Goal: Book appointment/travel/reservation

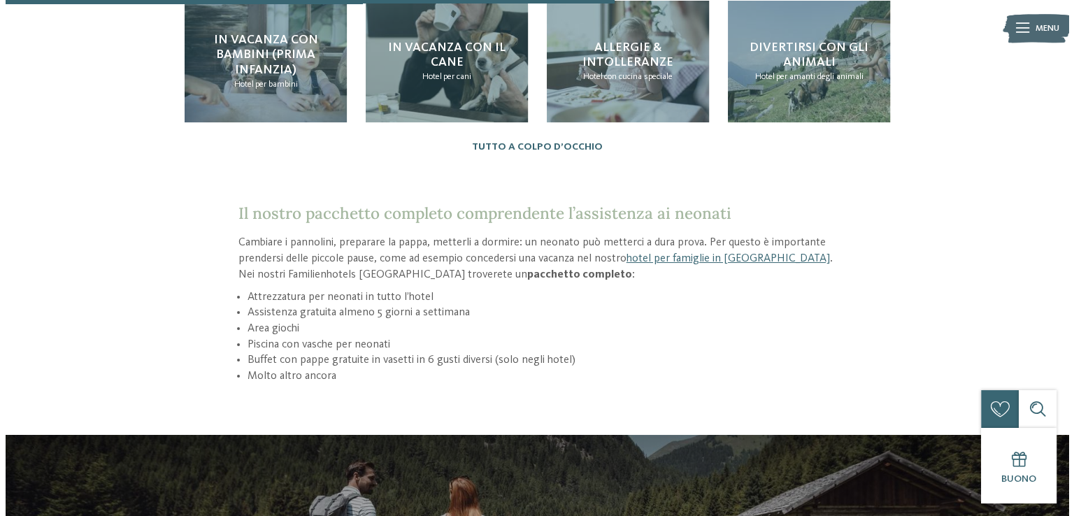
scroll to position [1584, 0]
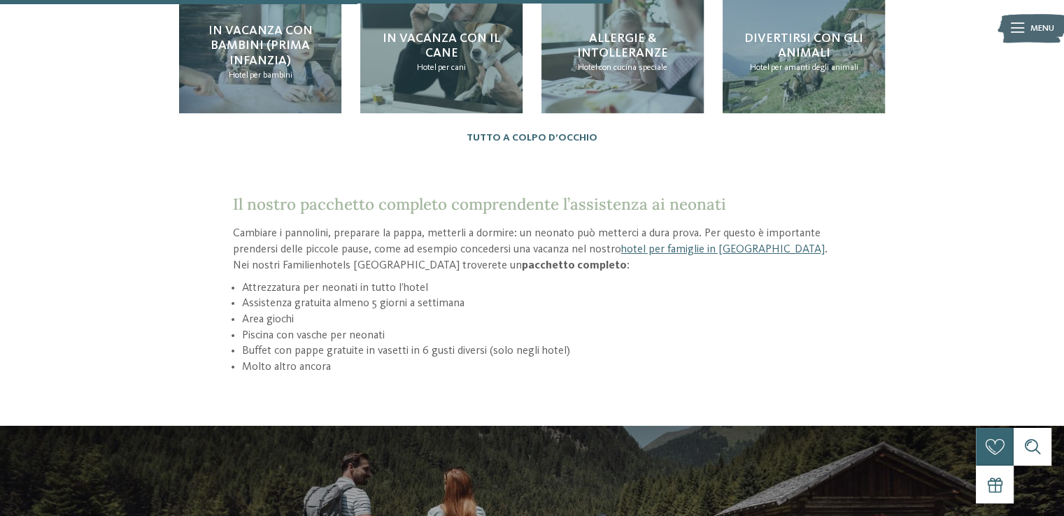
click at [1026, 20] on img at bounding box center [1031, 28] width 69 height 35
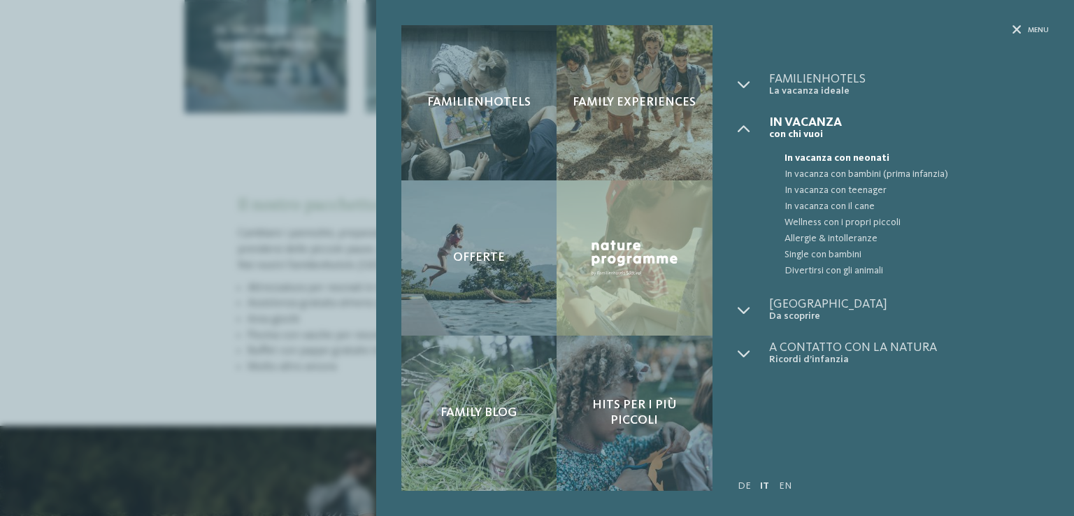
click at [831, 155] on span "In vacanza con neonati" at bounding box center [917, 158] width 264 height 16
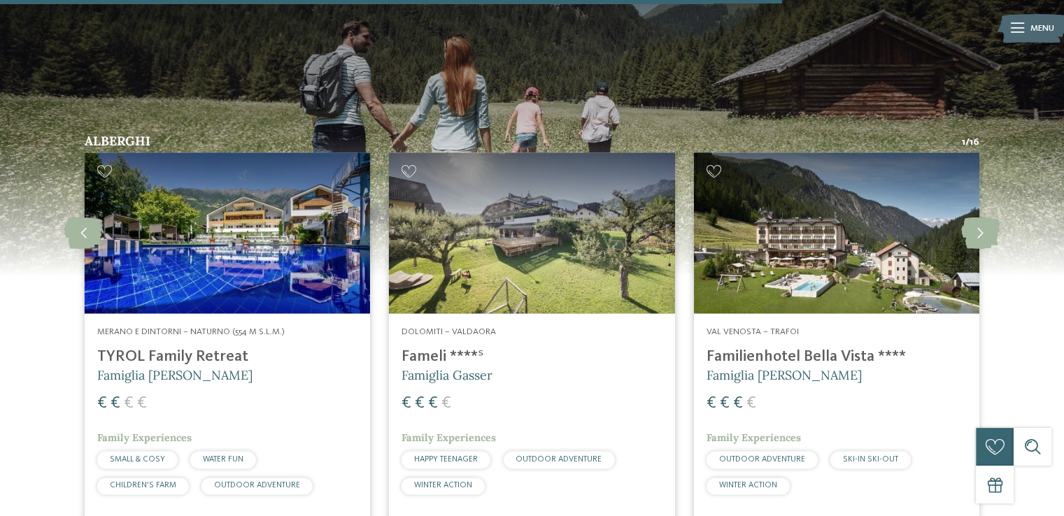
scroll to position [1995, 0]
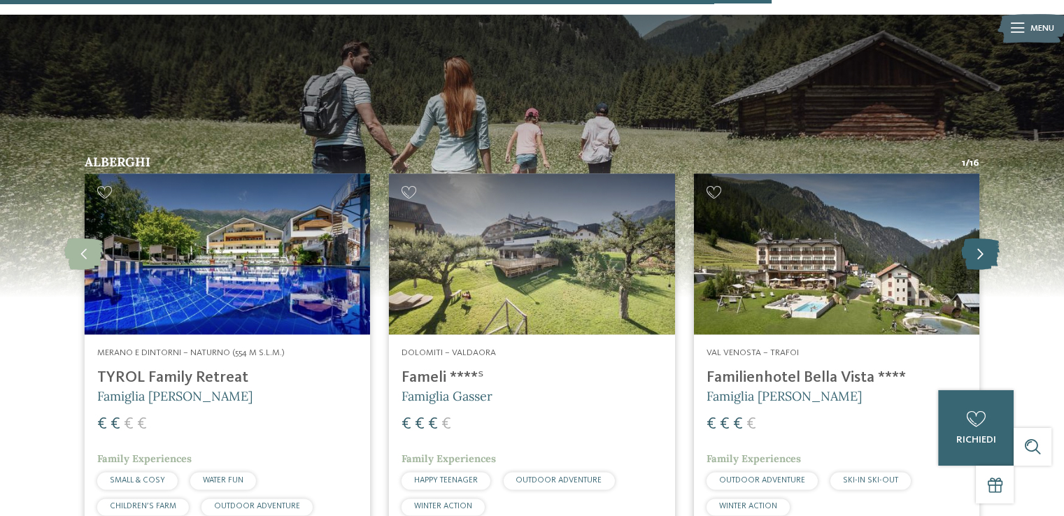
click at [988, 238] on icon at bounding box center [980, 253] width 38 height 31
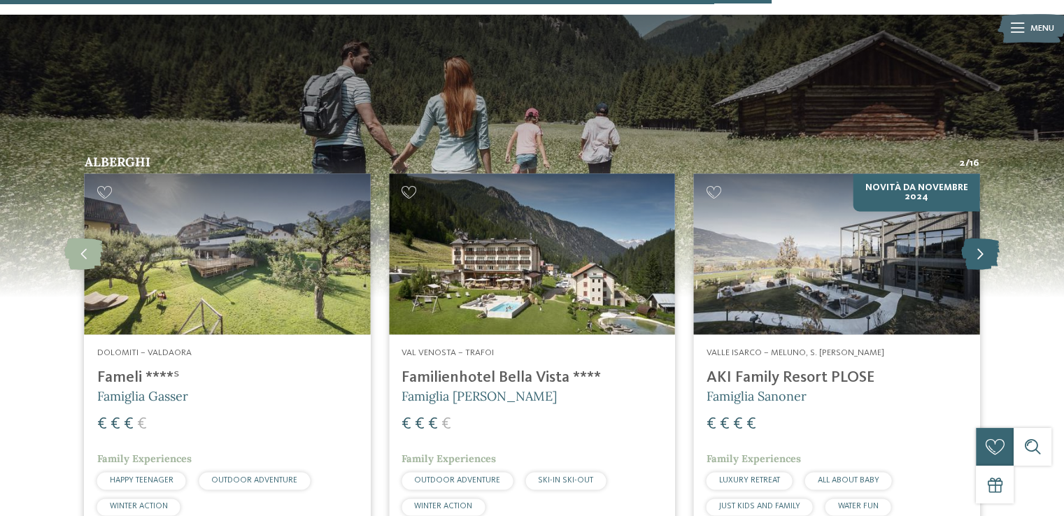
click at [988, 238] on icon at bounding box center [980, 253] width 38 height 31
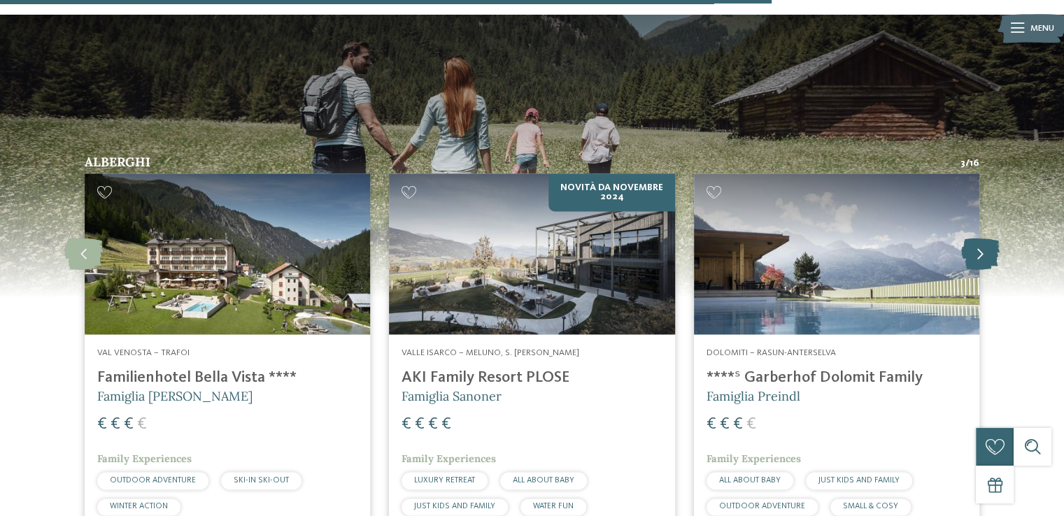
click at [988, 238] on icon at bounding box center [980, 253] width 38 height 31
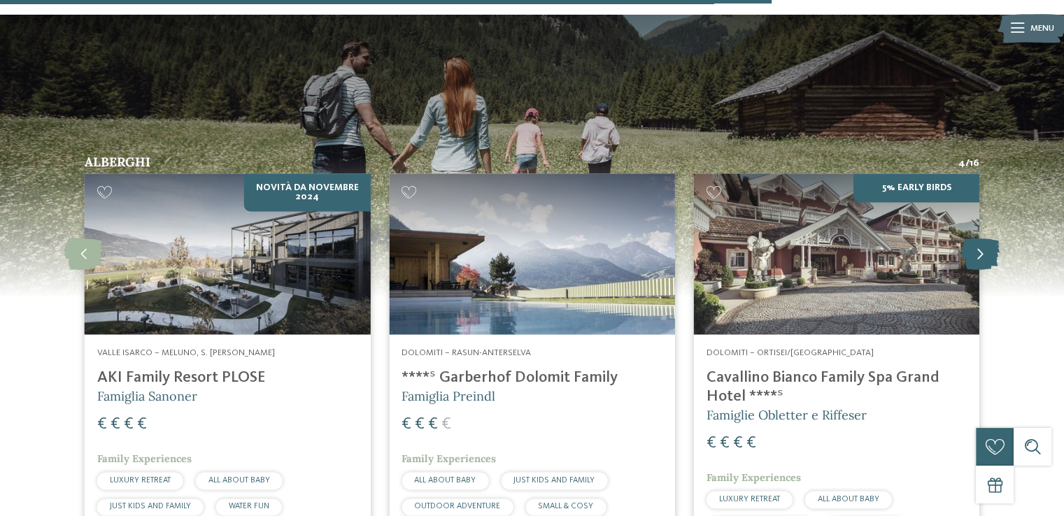
click at [988, 238] on icon at bounding box center [980, 253] width 38 height 31
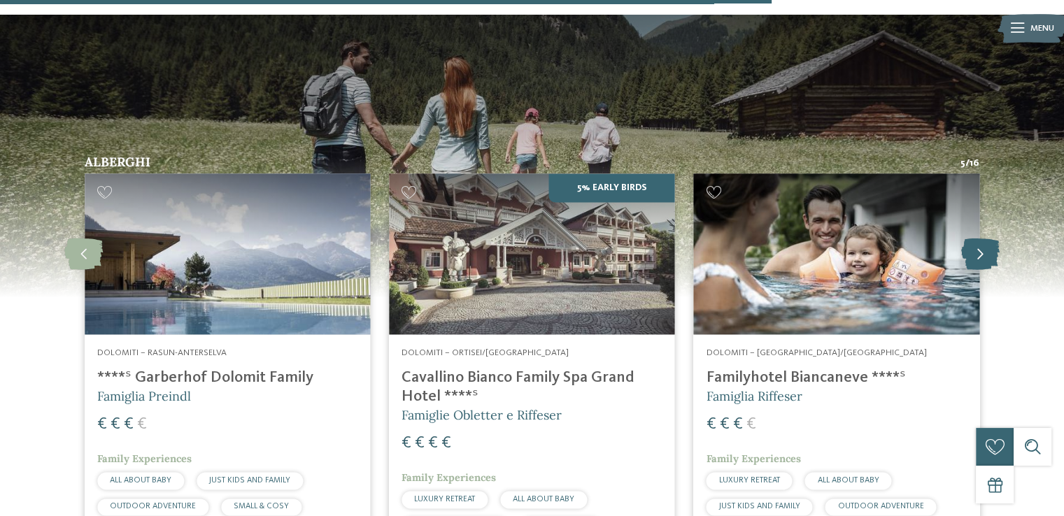
click at [988, 238] on icon at bounding box center [980, 253] width 38 height 31
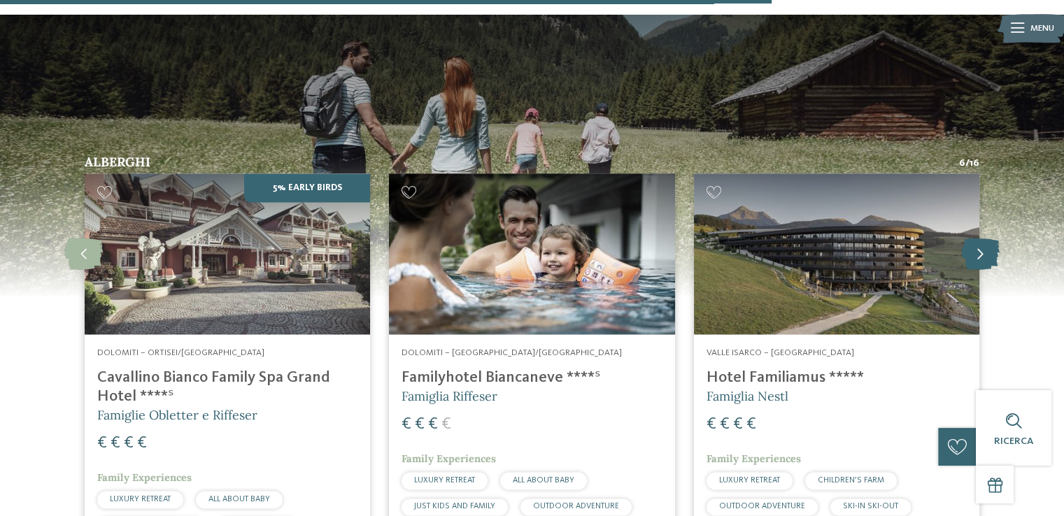
click at [988, 238] on icon at bounding box center [980, 253] width 38 height 31
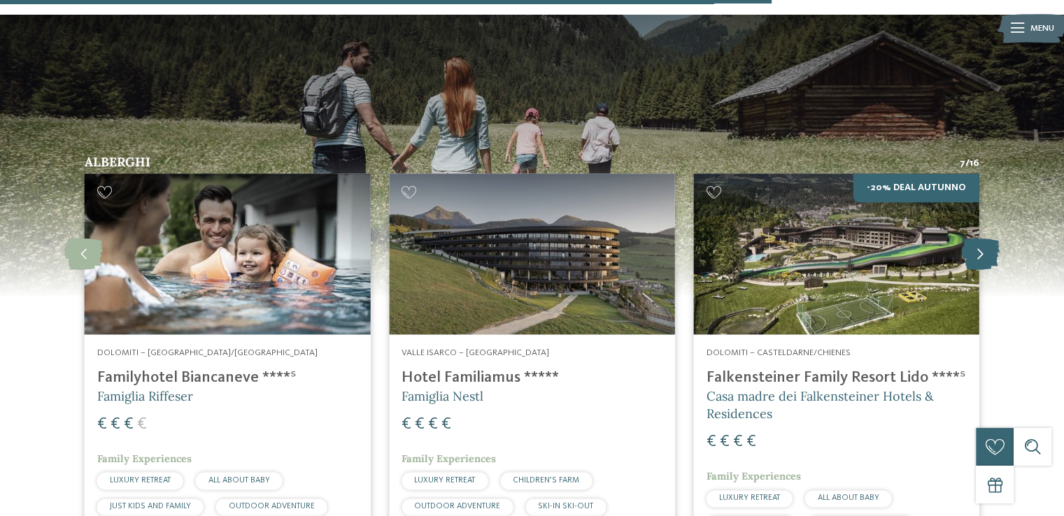
click at [988, 238] on icon at bounding box center [980, 253] width 38 height 31
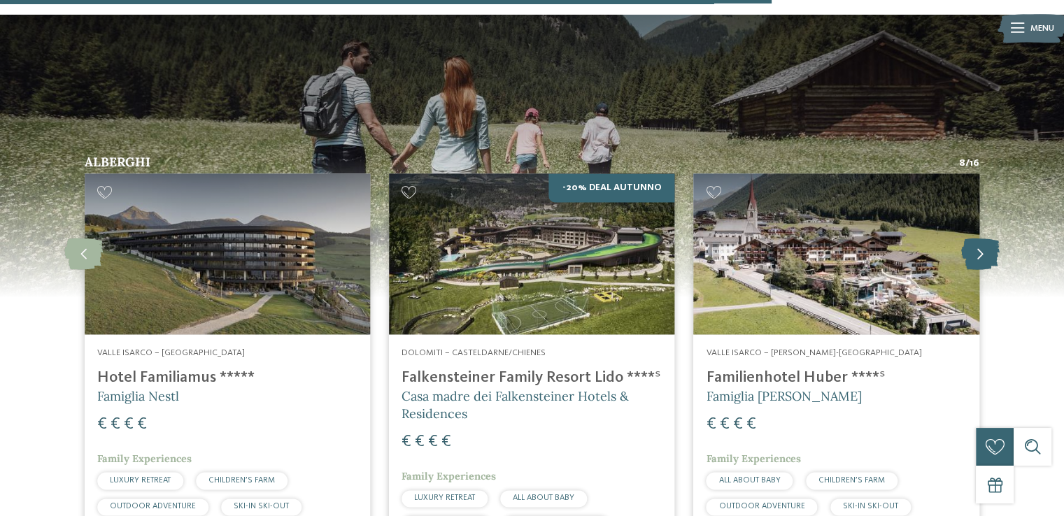
click at [988, 238] on icon at bounding box center [980, 253] width 38 height 31
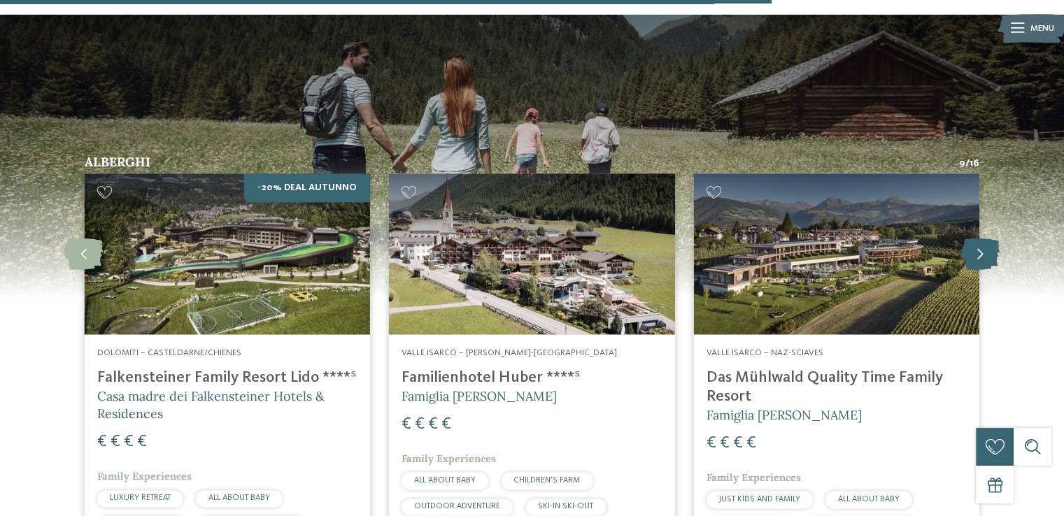
click at [988, 238] on icon at bounding box center [980, 253] width 38 height 31
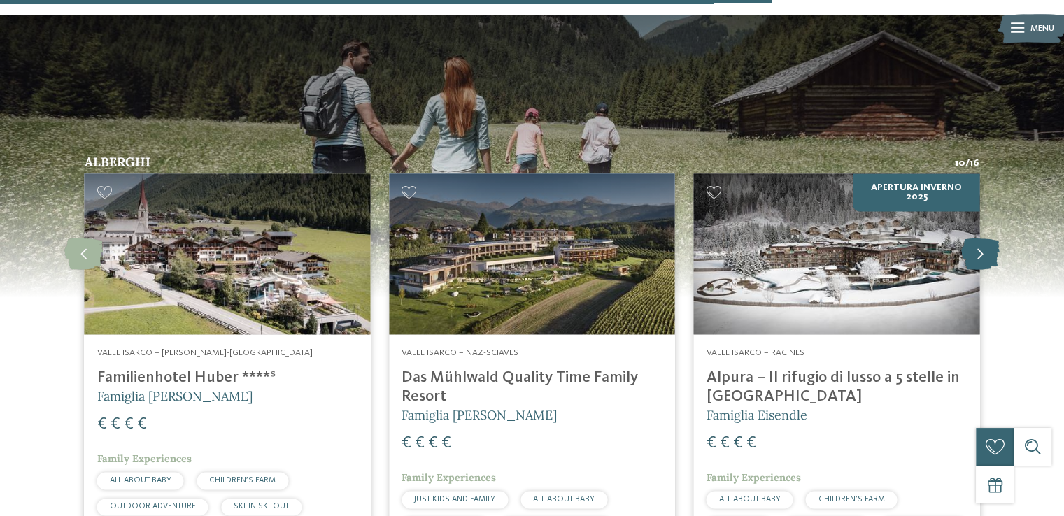
click at [988, 238] on icon at bounding box center [980, 253] width 38 height 31
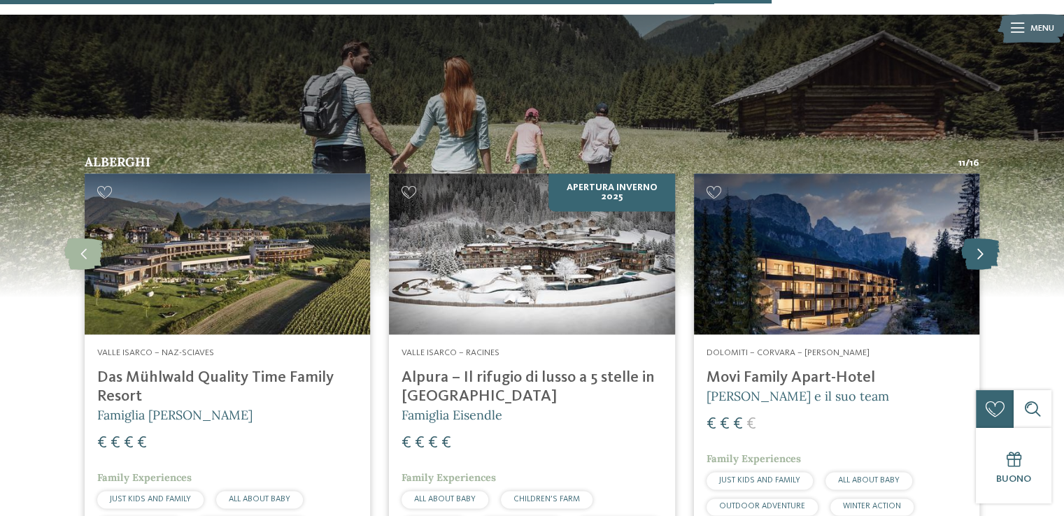
click at [988, 238] on icon at bounding box center [980, 253] width 38 height 31
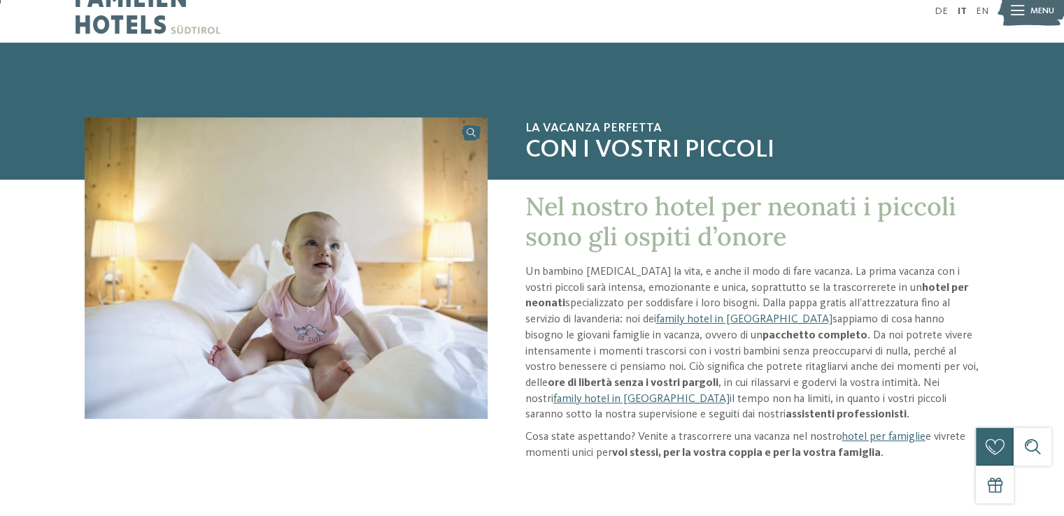
scroll to position [0, 0]
